Goal: Task Accomplishment & Management: Manage account settings

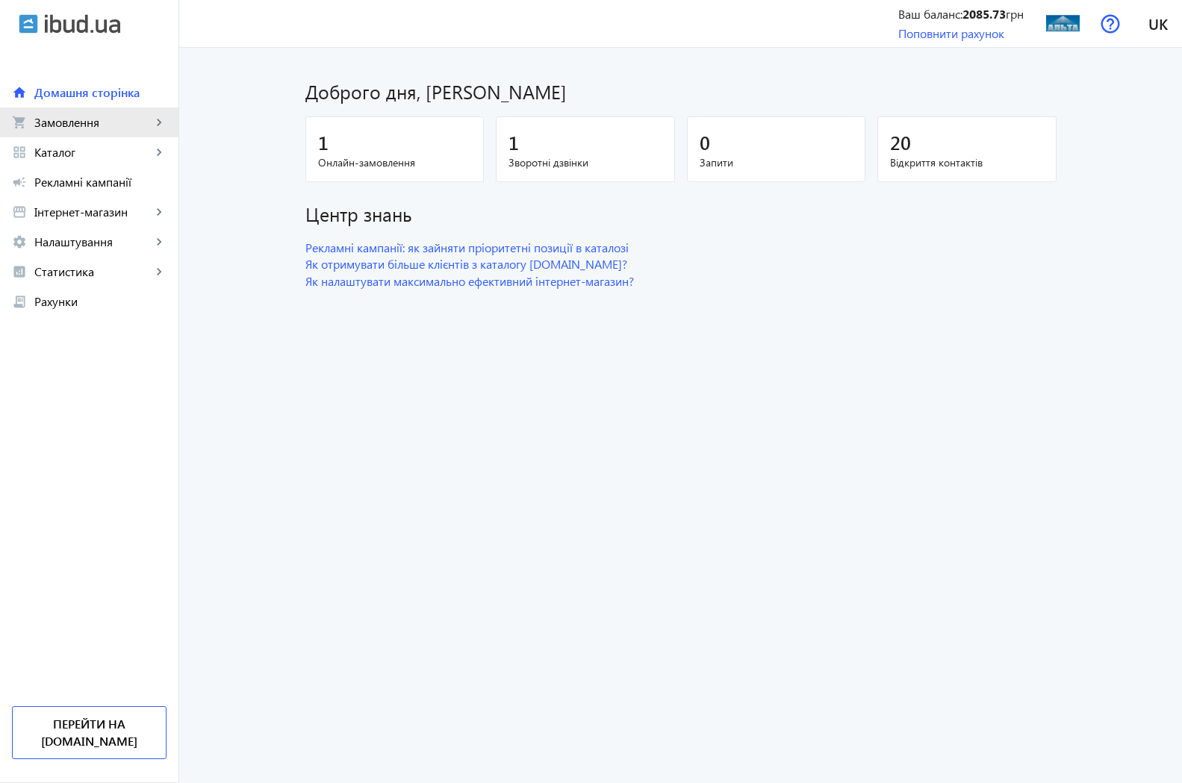
click at [54, 122] on span "Замовлення" at bounding box center [92, 122] width 117 height 15
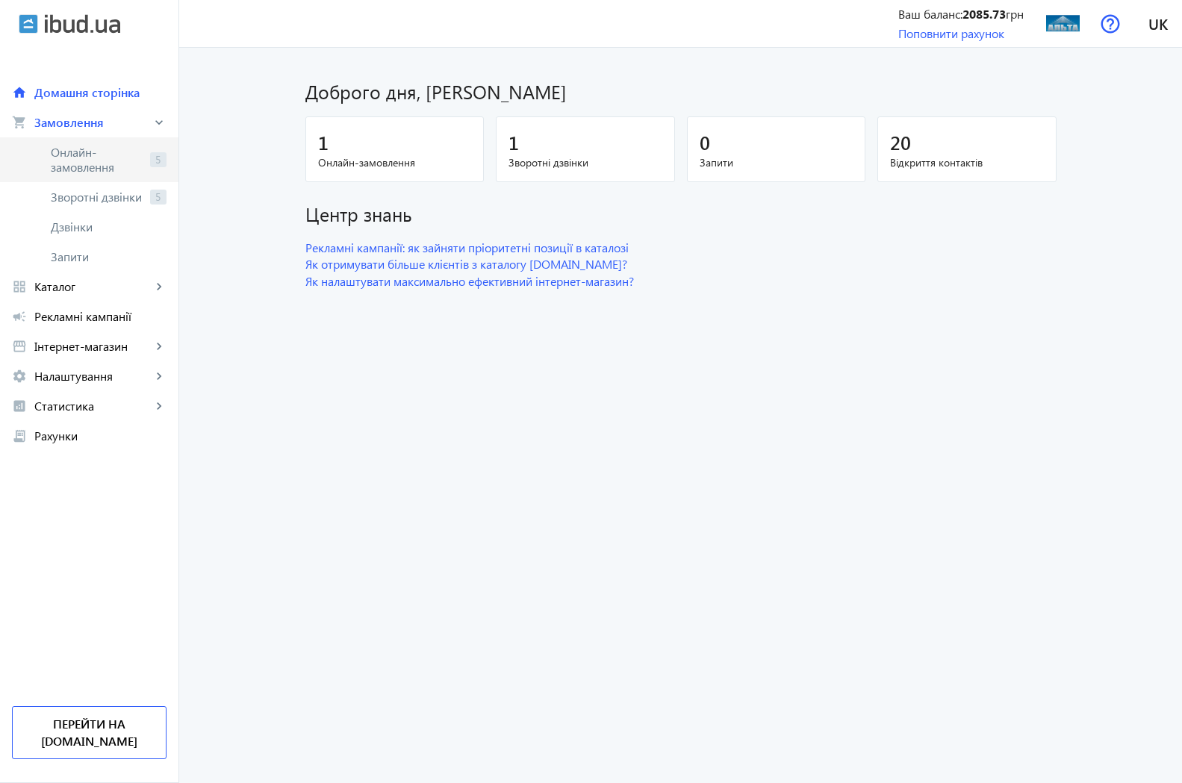
click at [65, 152] on span "Онлайн-замовлення" at bounding box center [97, 160] width 93 height 30
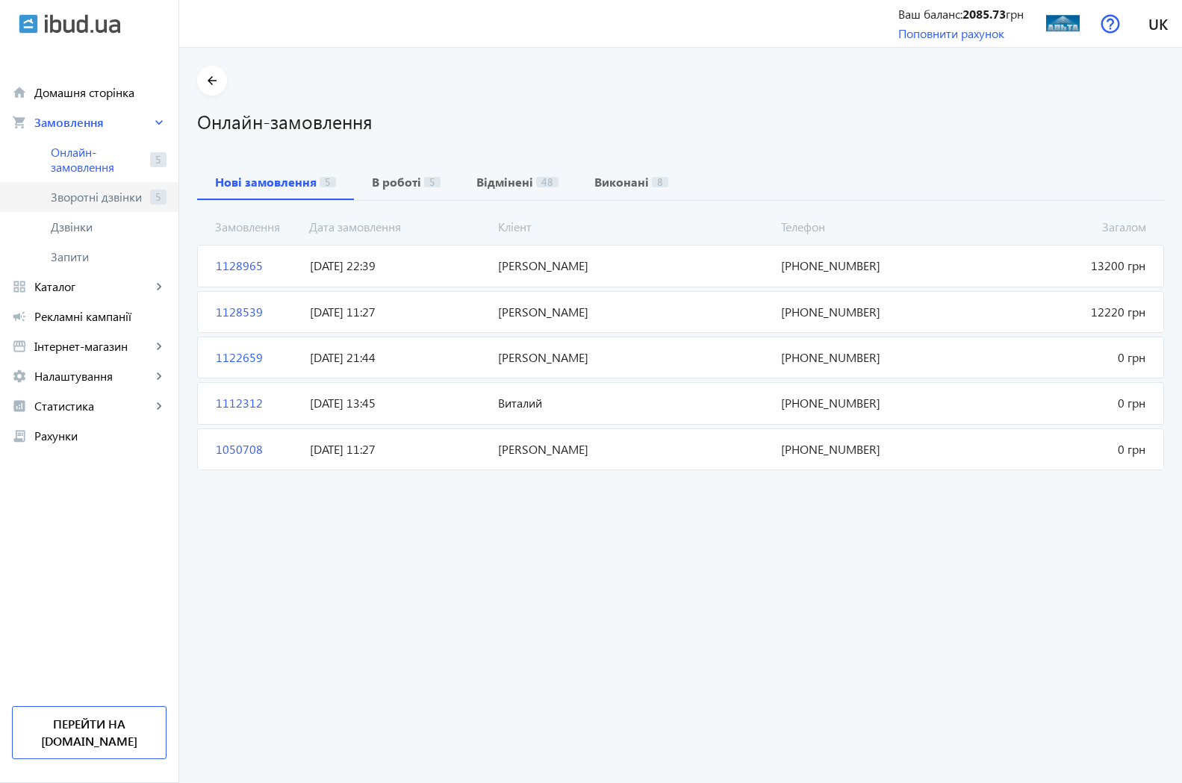
click at [61, 194] on span "Зворотні дзвінки" at bounding box center [97, 197] width 93 height 15
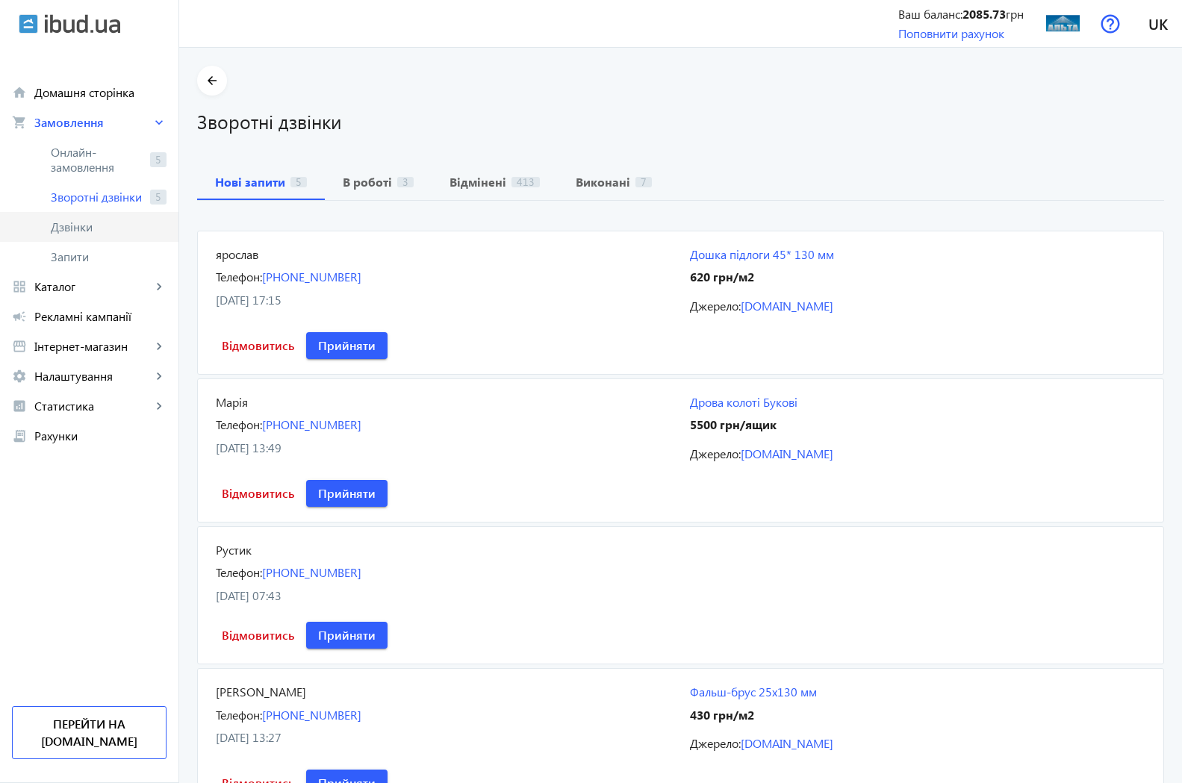
click at [64, 232] on span "Дзвінки" at bounding box center [109, 226] width 116 height 15
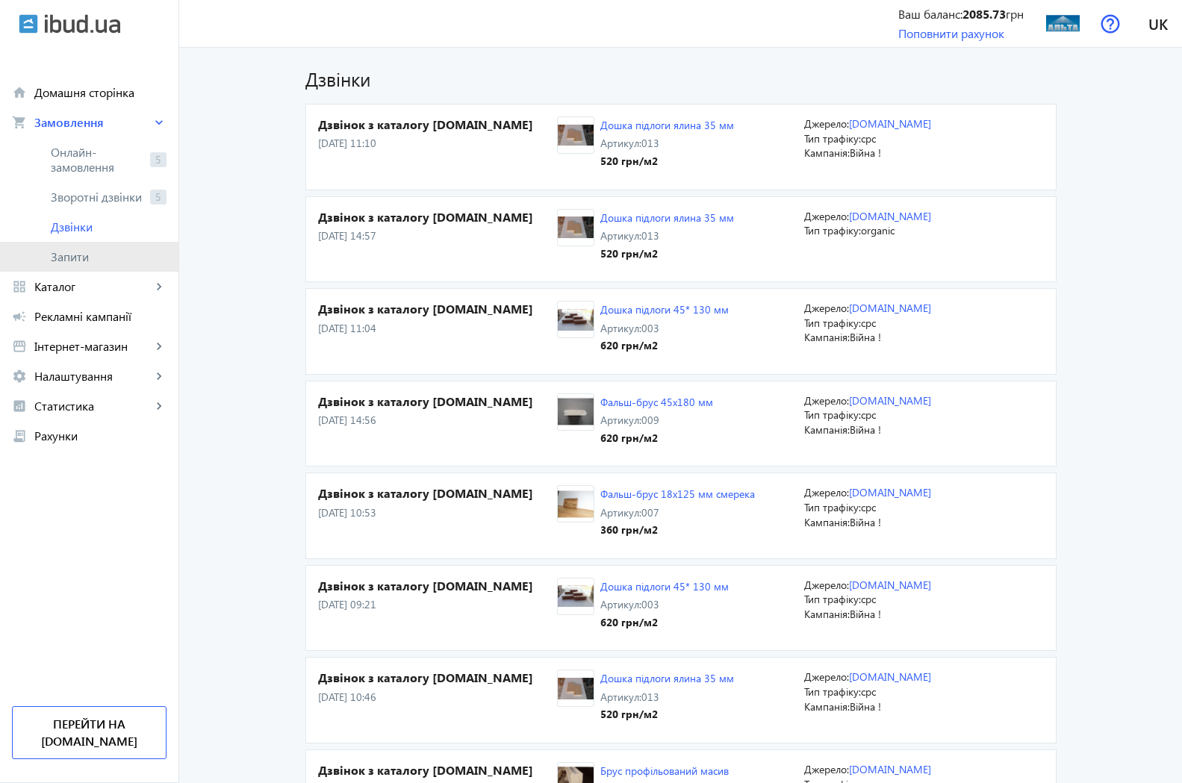
click at [67, 254] on span "Запити" at bounding box center [109, 256] width 116 height 15
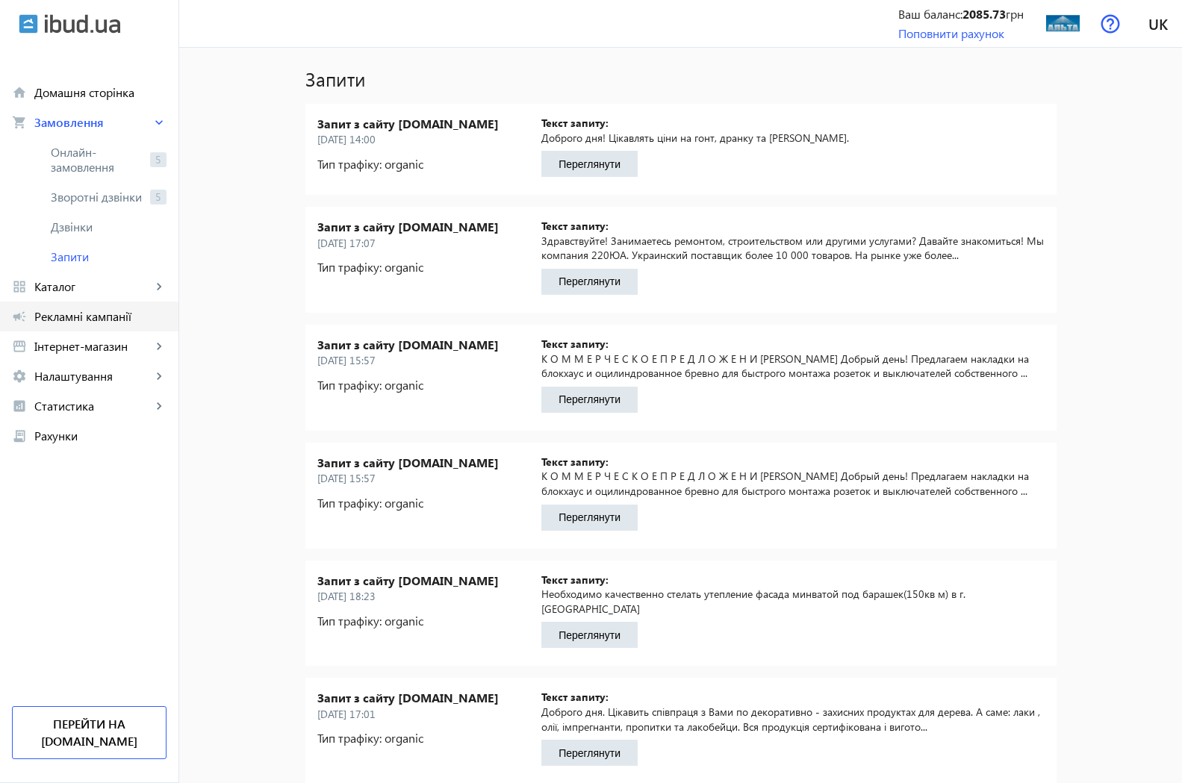
click at [69, 316] on span "Рекламні кампанії" at bounding box center [100, 316] width 132 height 15
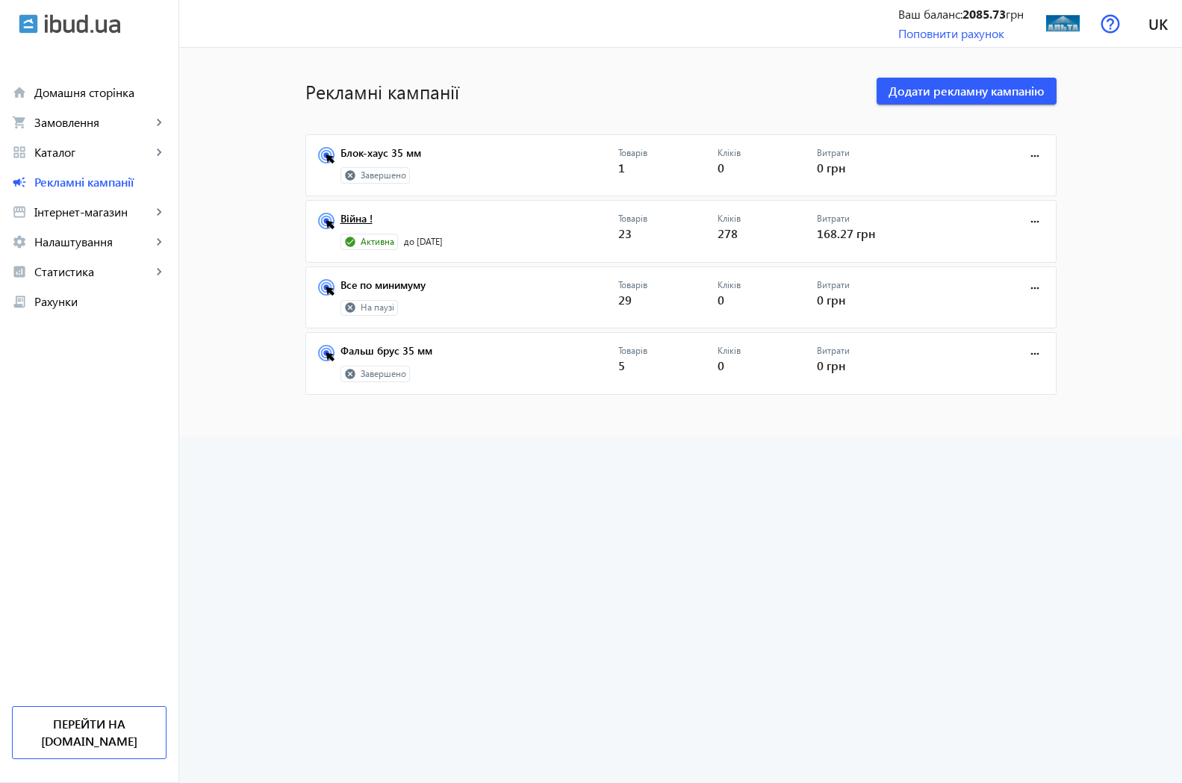
click at [352, 220] on link "Війна !" at bounding box center [479, 223] width 278 height 21
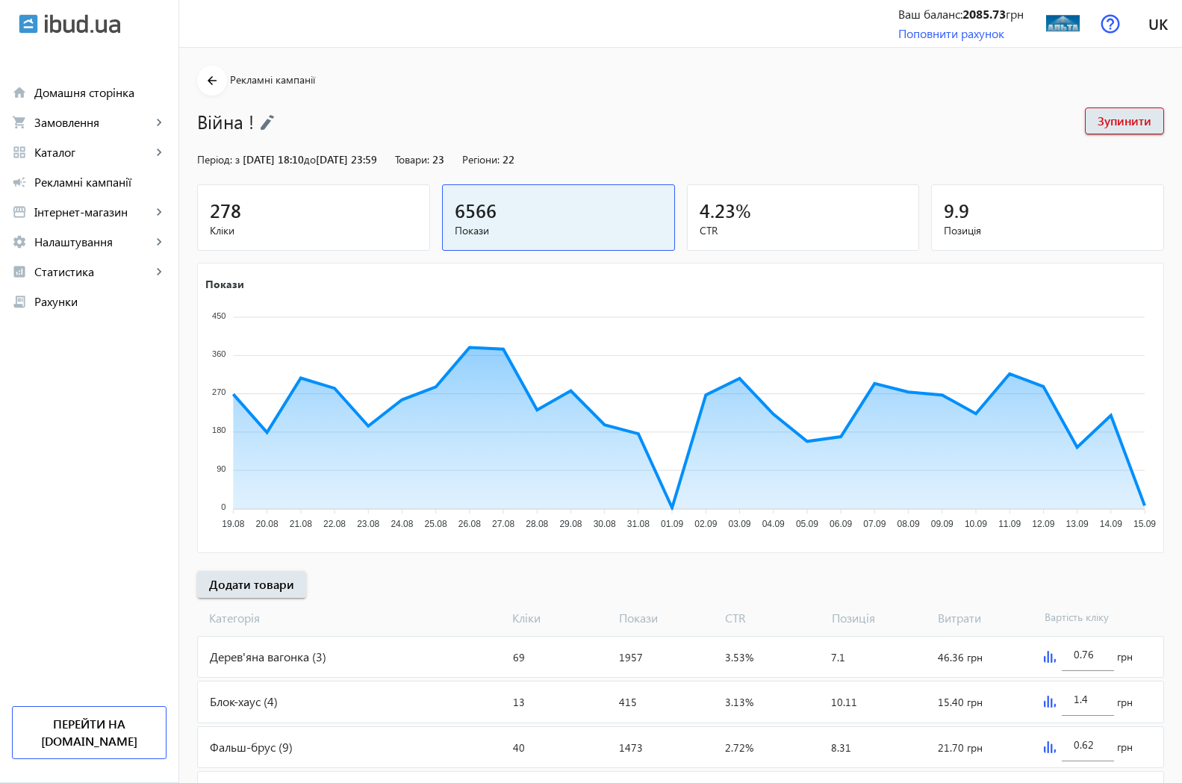
click at [210, 213] on span "278" at bounding box center [225, 210] width 31 height 25
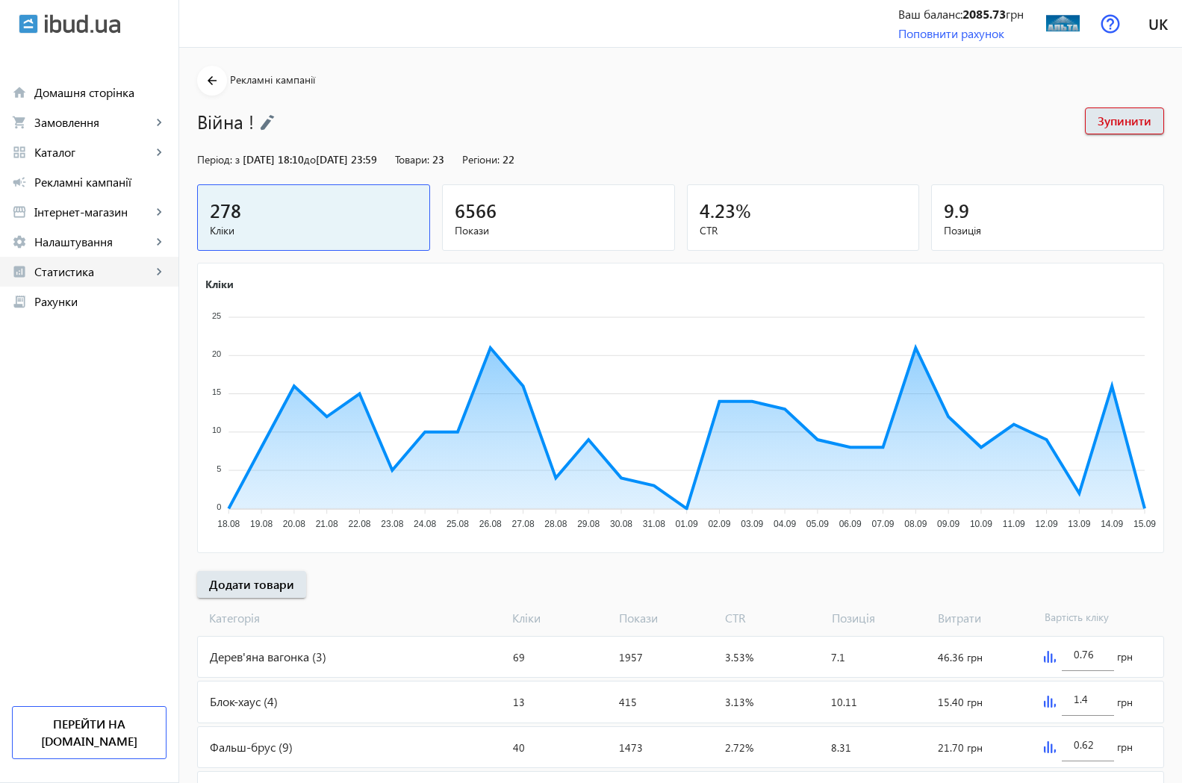
click at [71, 272] on span "Статистика" at bounding box center [92, 271] width 117 height 15
click at [78, 305] on span "Огляд" at bounding box center [109, 301] width 116 height 15
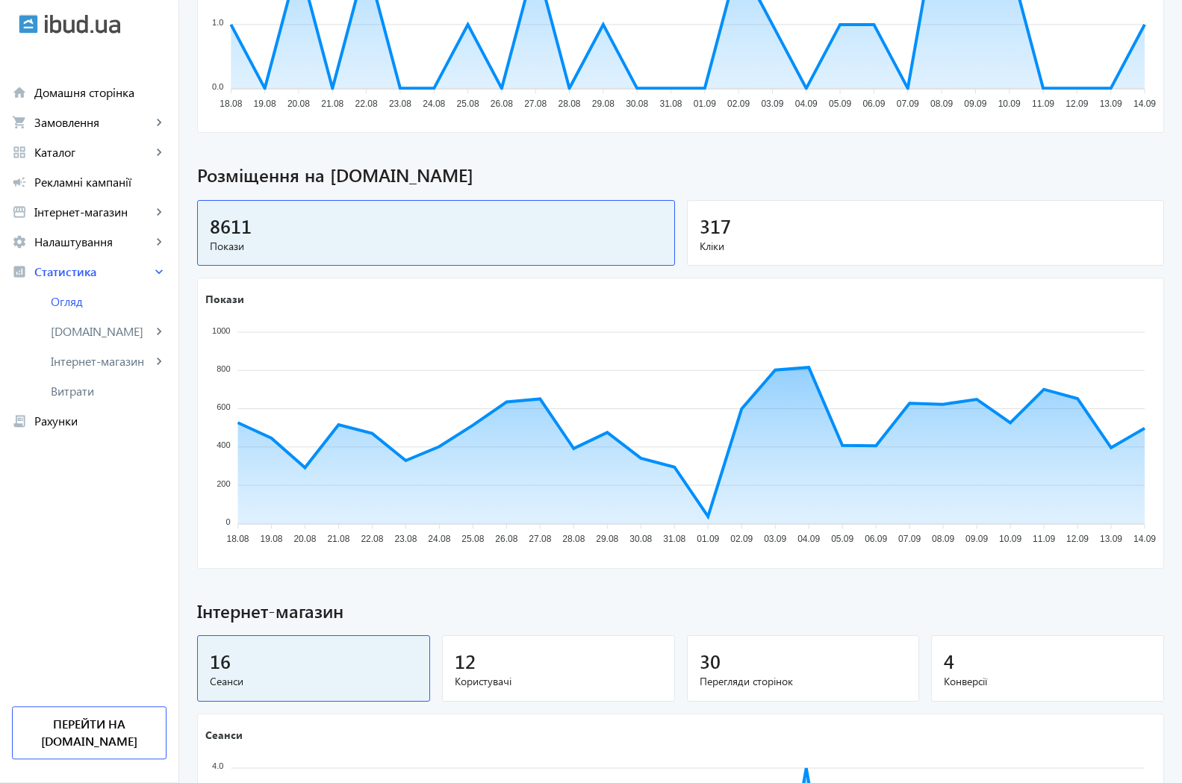
scroll to position [381, 0]
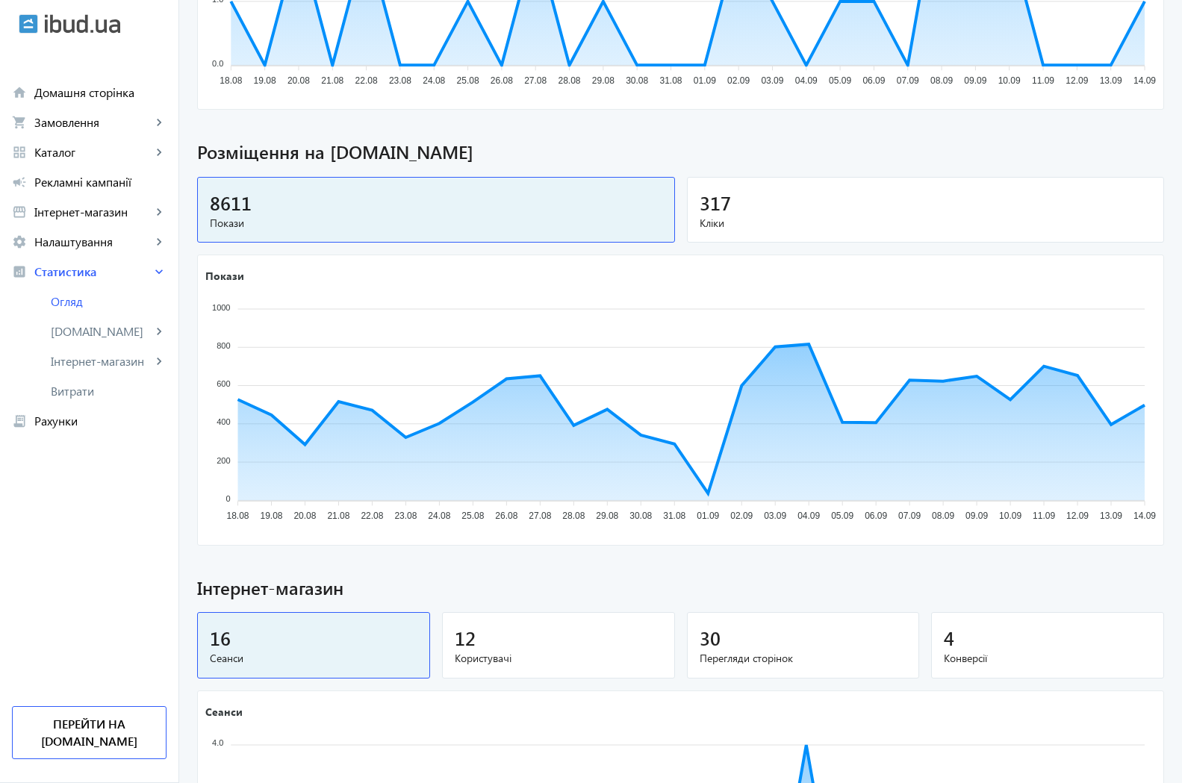
click at [737, 219] on span "Кліки" at bounding box center [925, 223] width 452 height 15
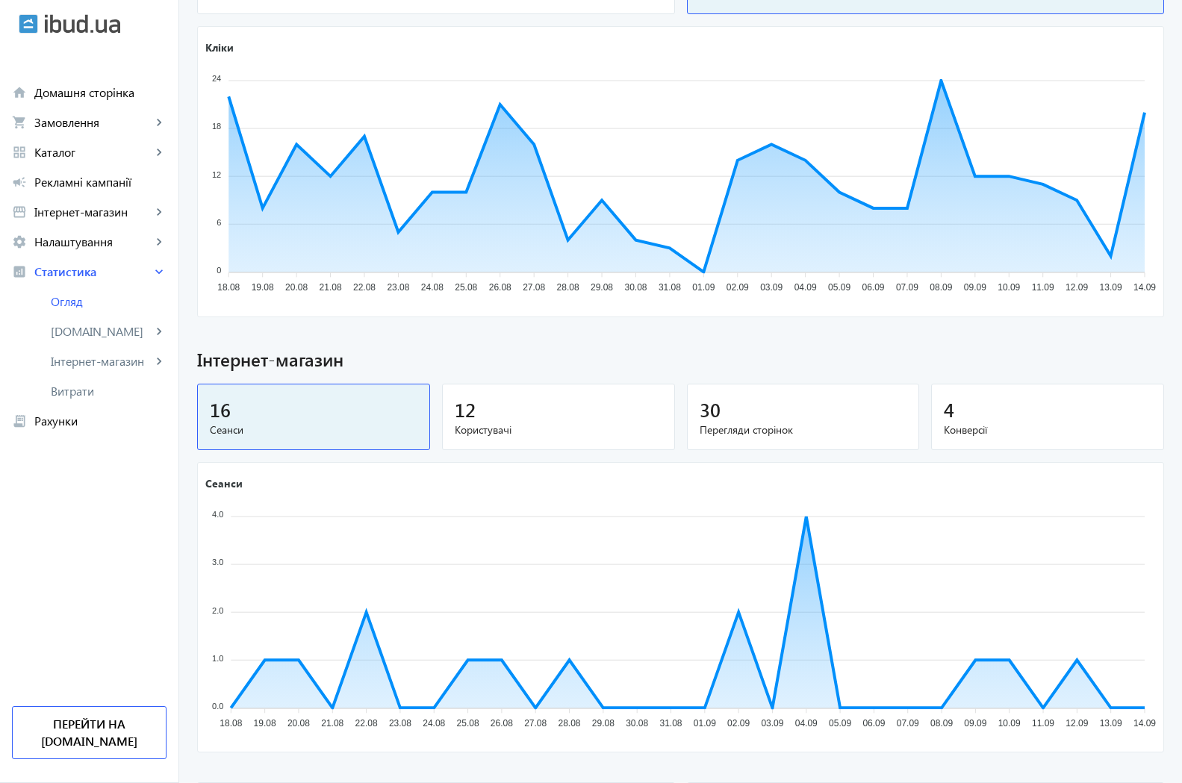
scroll to position [754, 0]
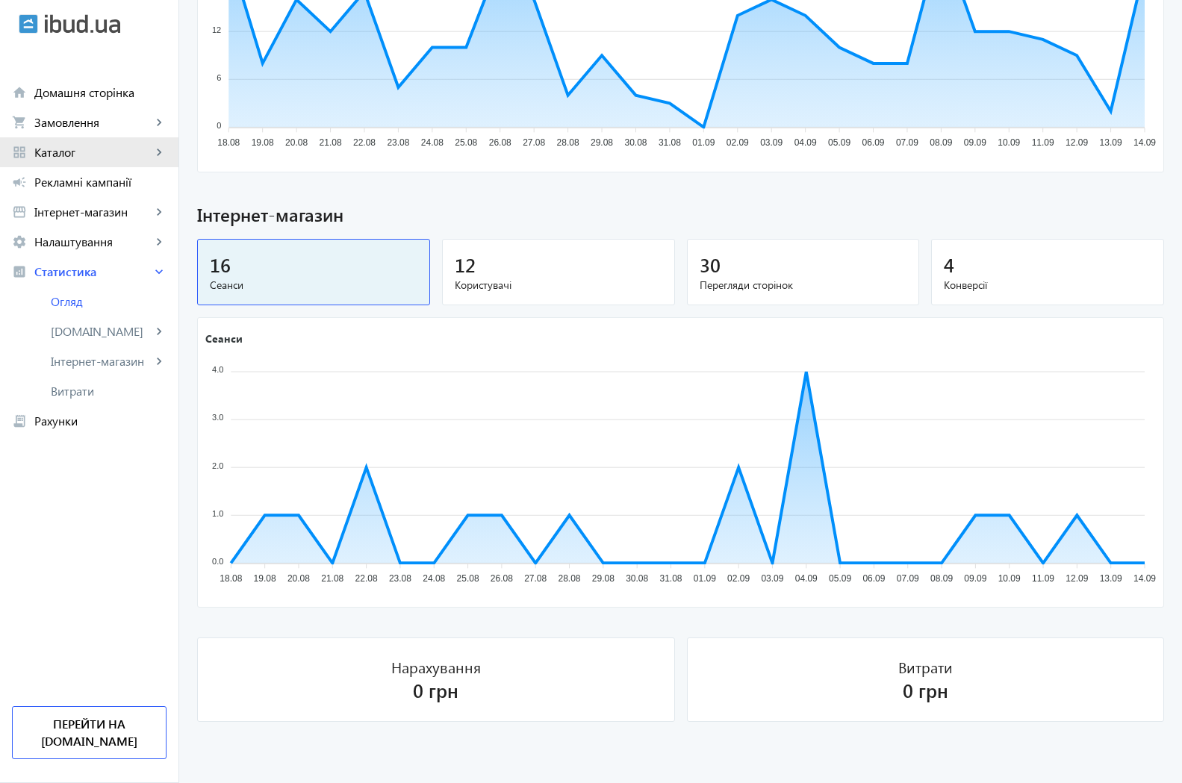
click at [59, 156] on span "Каталог" at bounding box center [92, 152] width 117 height 15
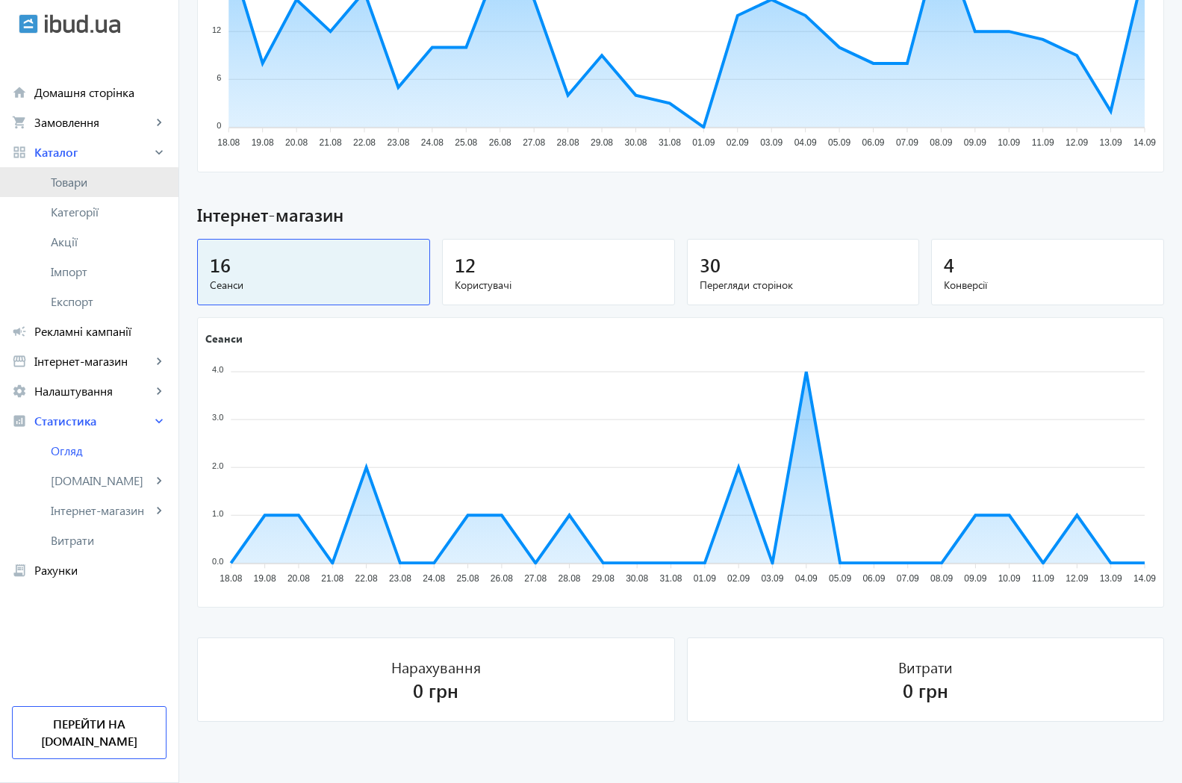
click at [54, 188] on span "Товари" at bounding box center [109, 182] width 116 height 15
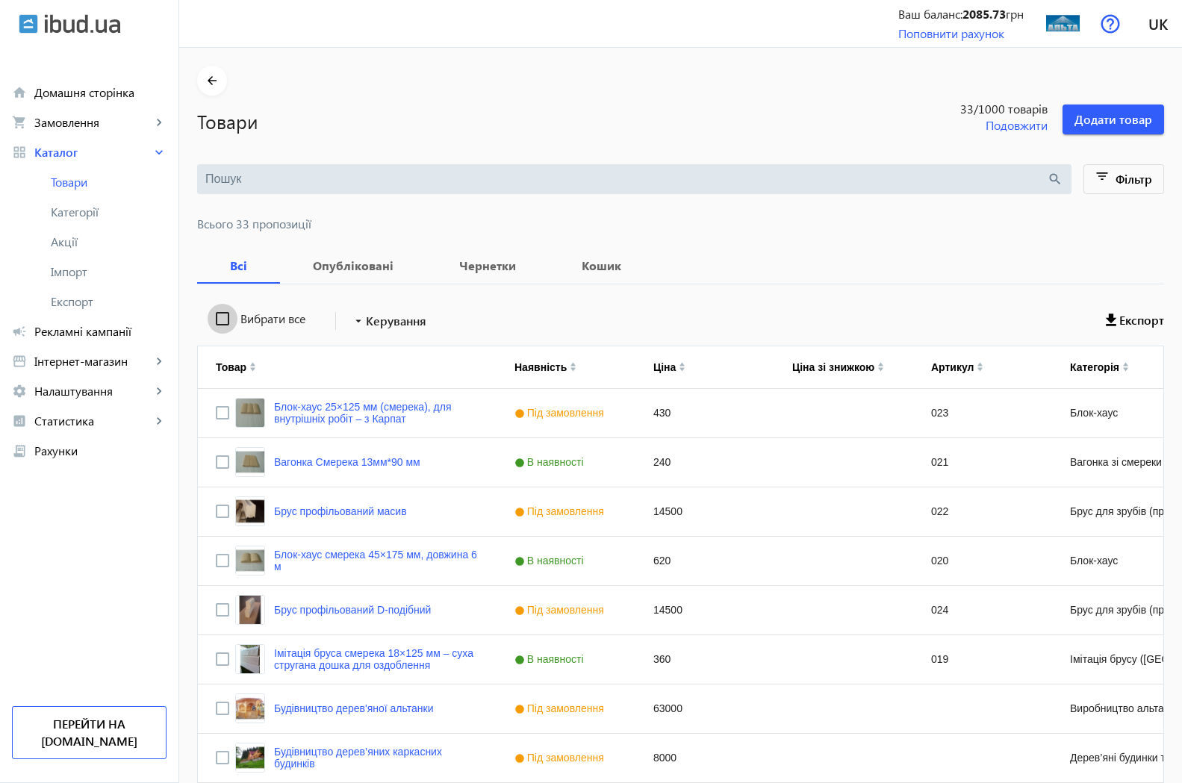
click at [213, 318] on input "Вибрати все" at bounding box center [223, 319] width 30 height 30
checkbox input "true"
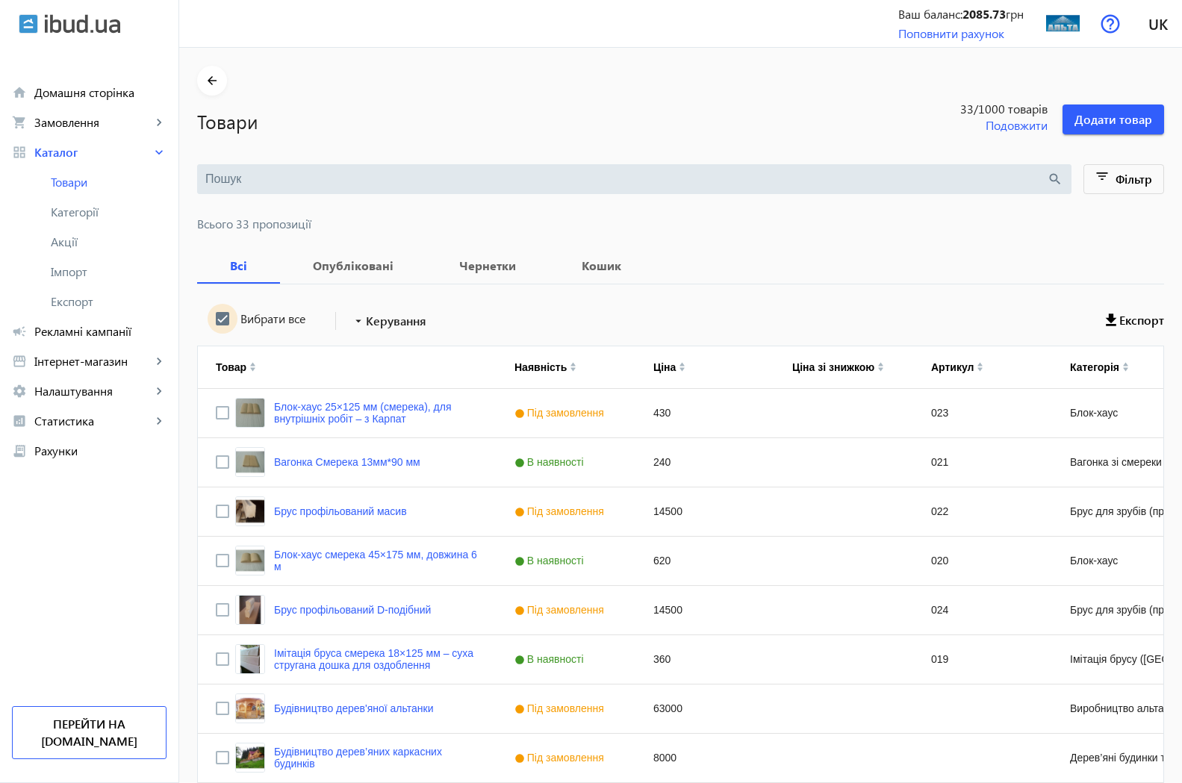
checkbox input "true"
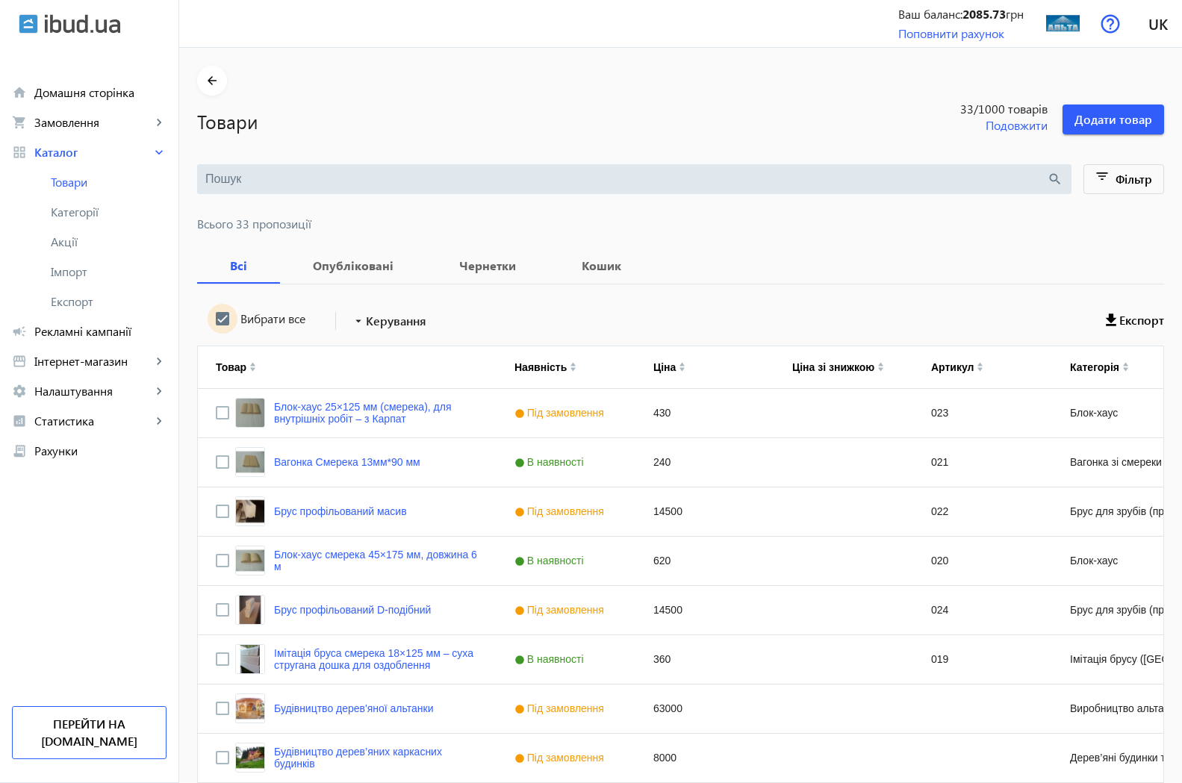
checkbox input "true"
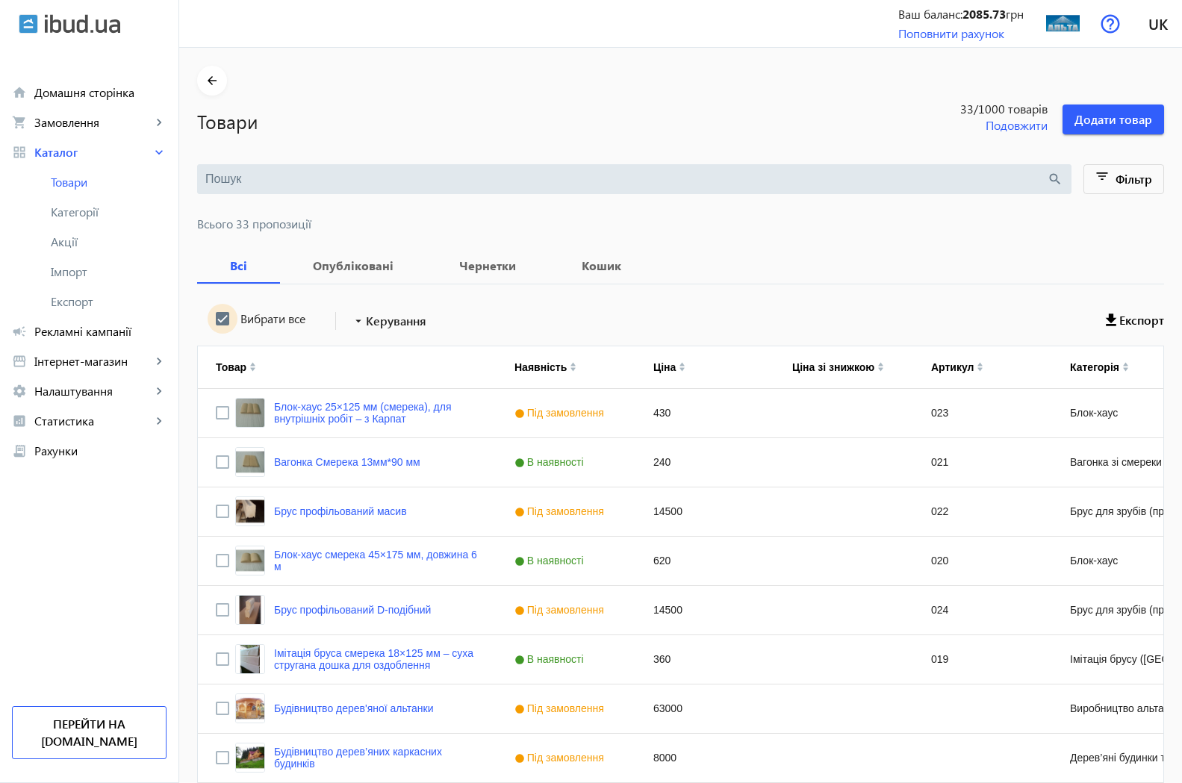
checkbox input "true"
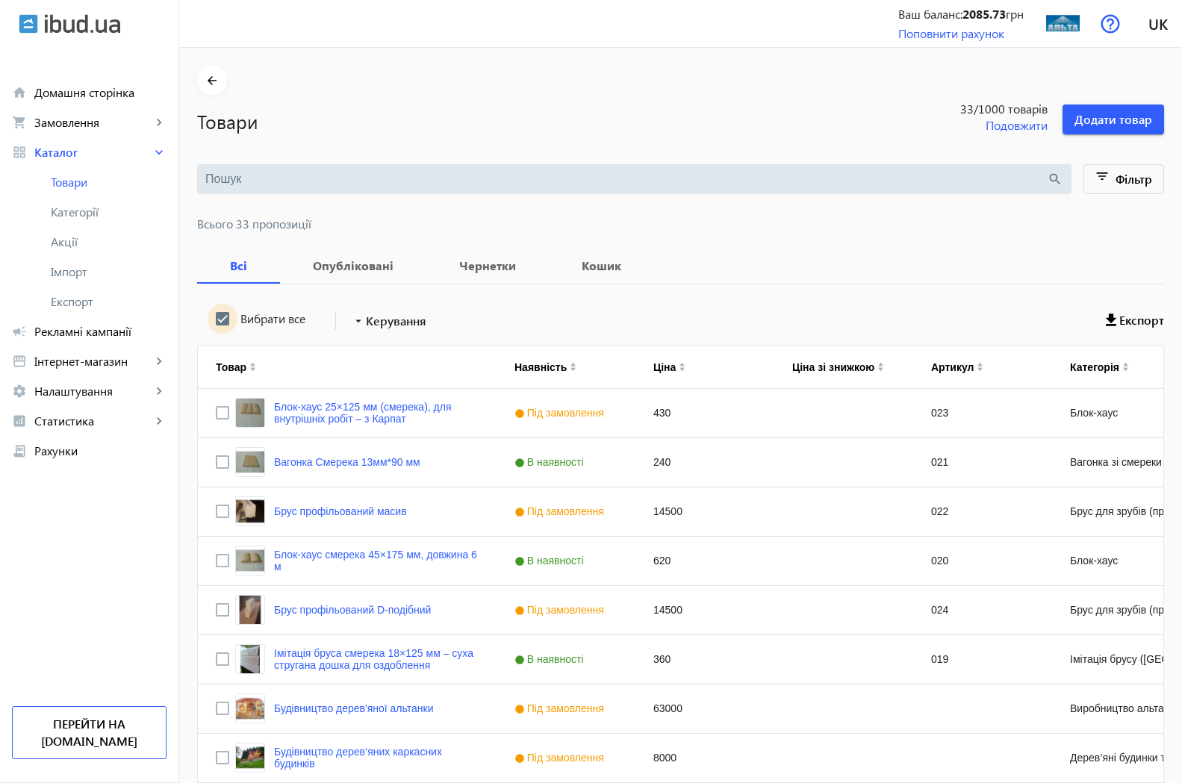
checkbox input "true"
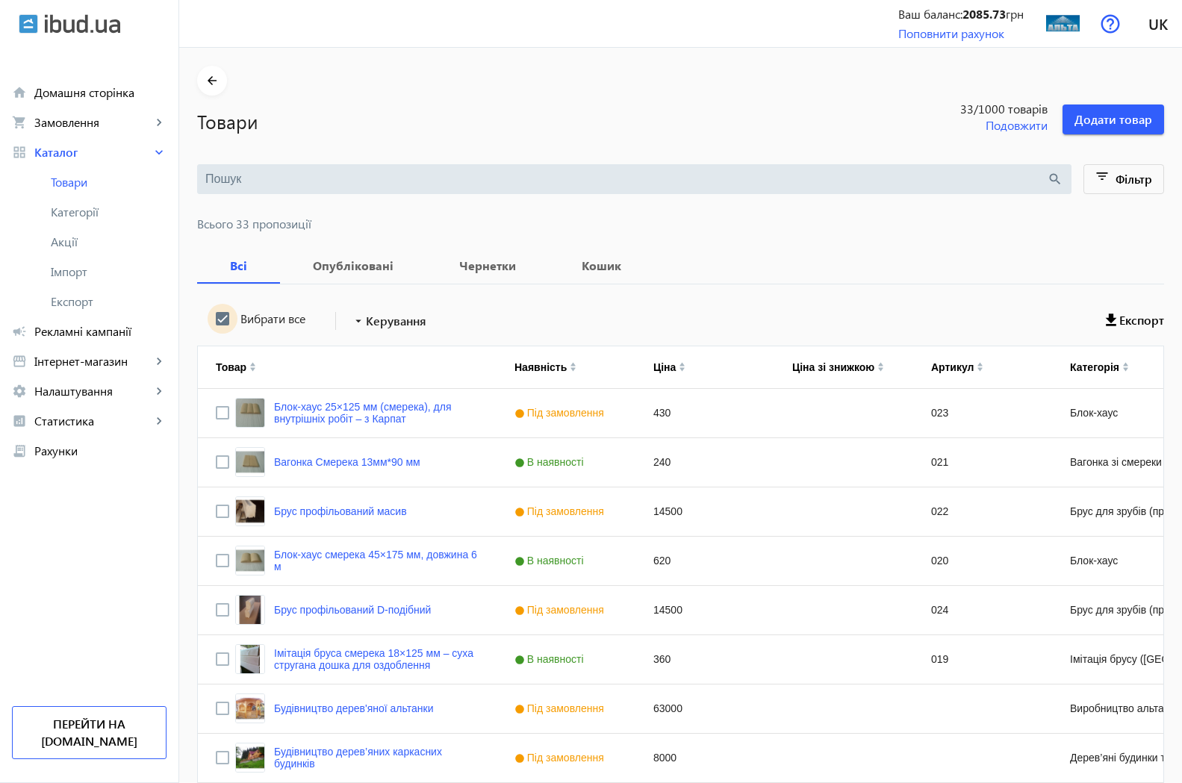
checkbox input "true"
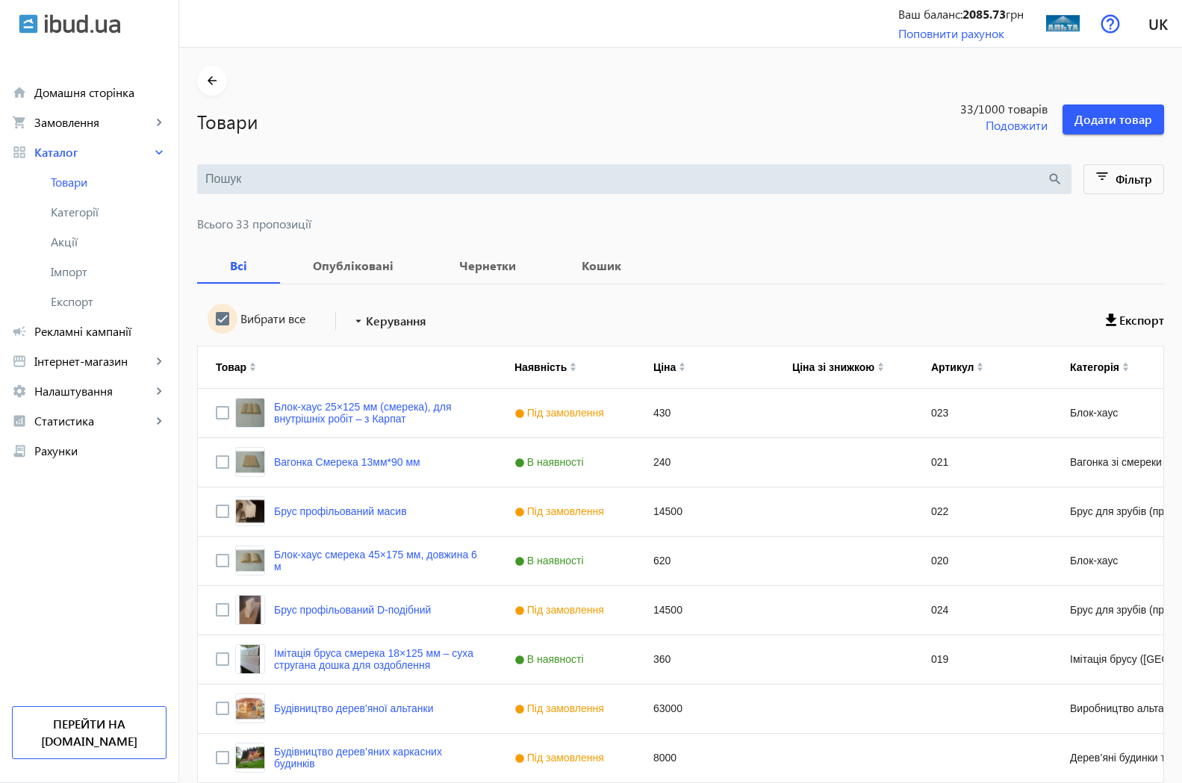
checkbox input "true"
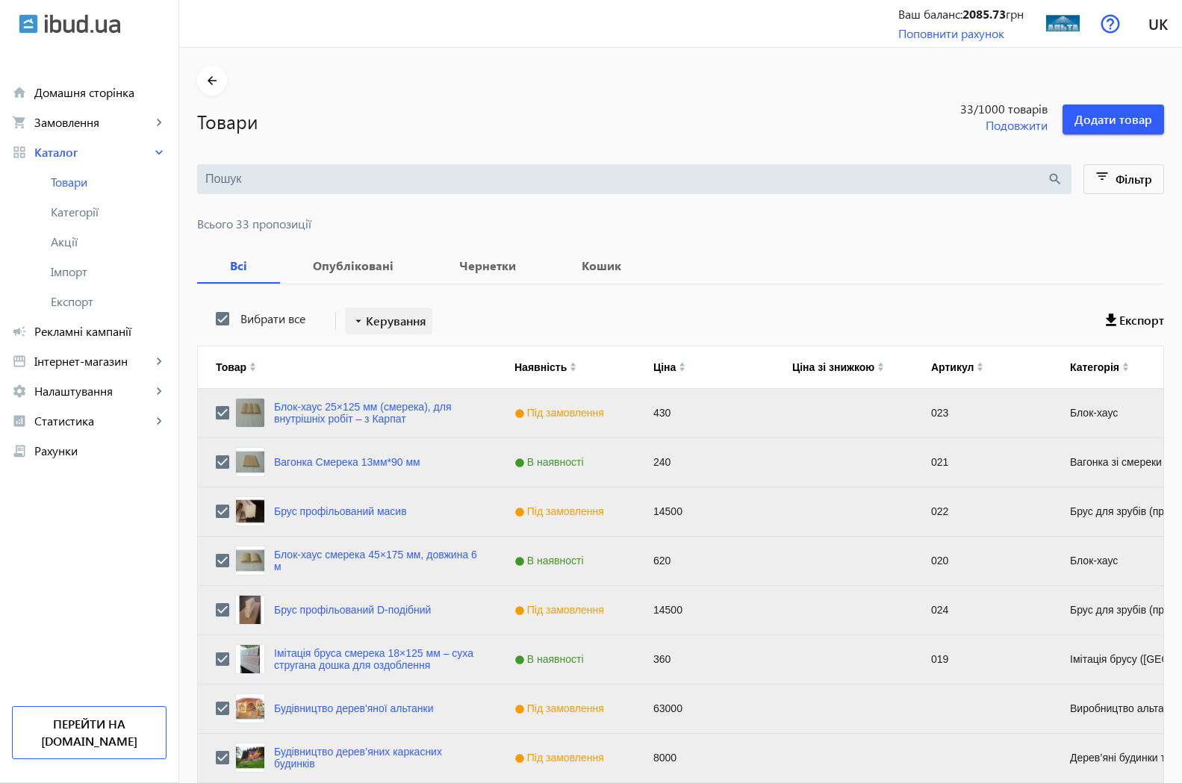
click at [366, 325] on span "Керування" at bounding box center [396, 321] width 60 height 18
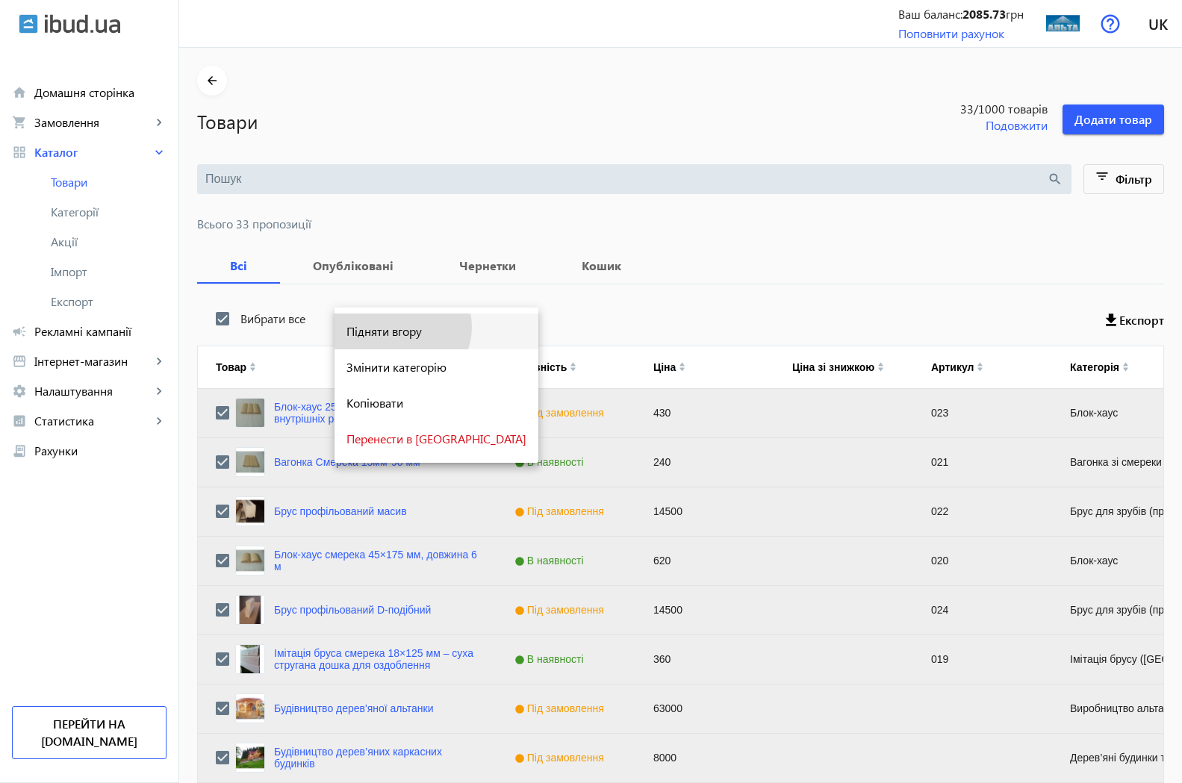
click at [401, 327] on span "Підняти вгору" at bounding box center [436, 331] width 180 height 12
